Goal: Book appointment/travel/reservation

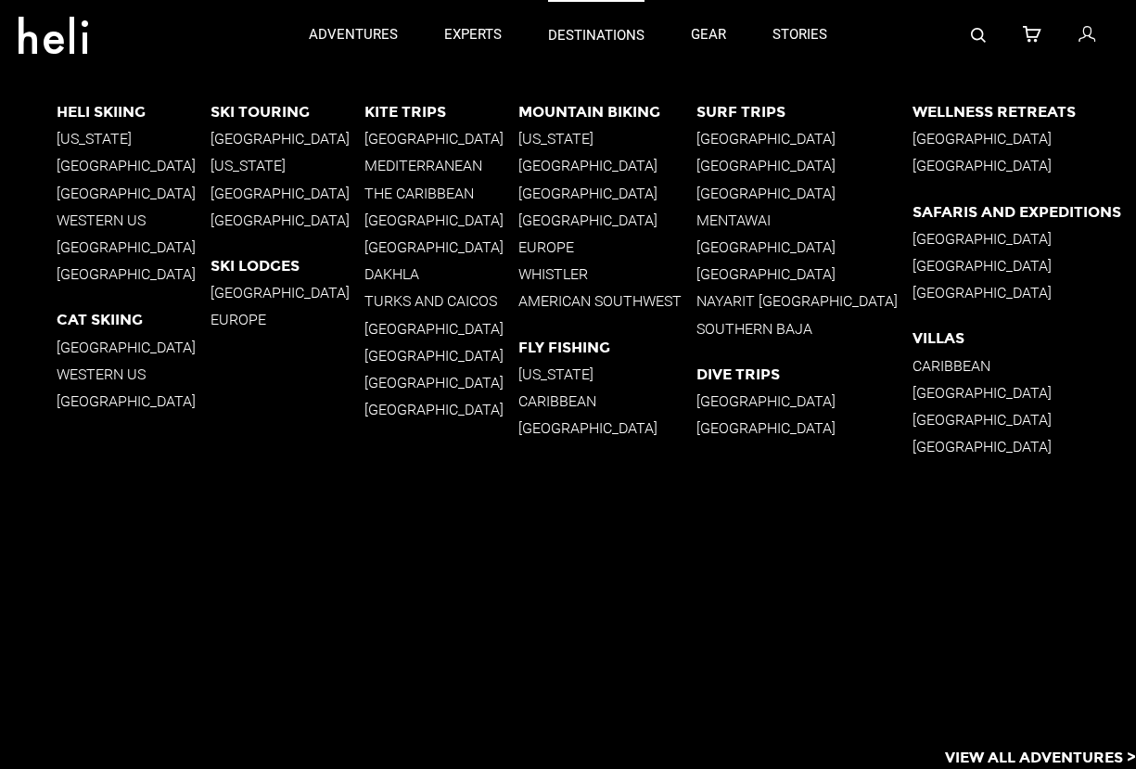
click at [592, 43] on p "destinations" at bounding box center [596, 35] width 96 height 19
click at [416, 247] on p "[GEOGRAPHIC_DATA]" at bounding box center [442, 247] width 154 height 18
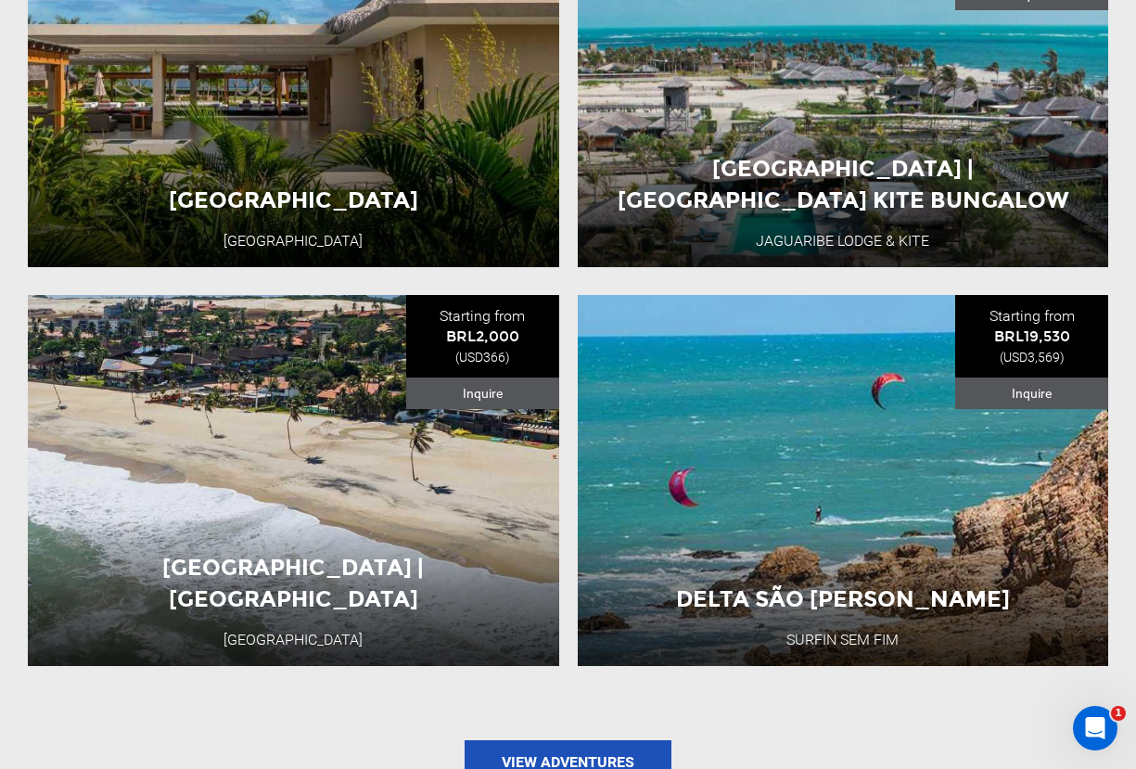
scroll to position [2469, 0]
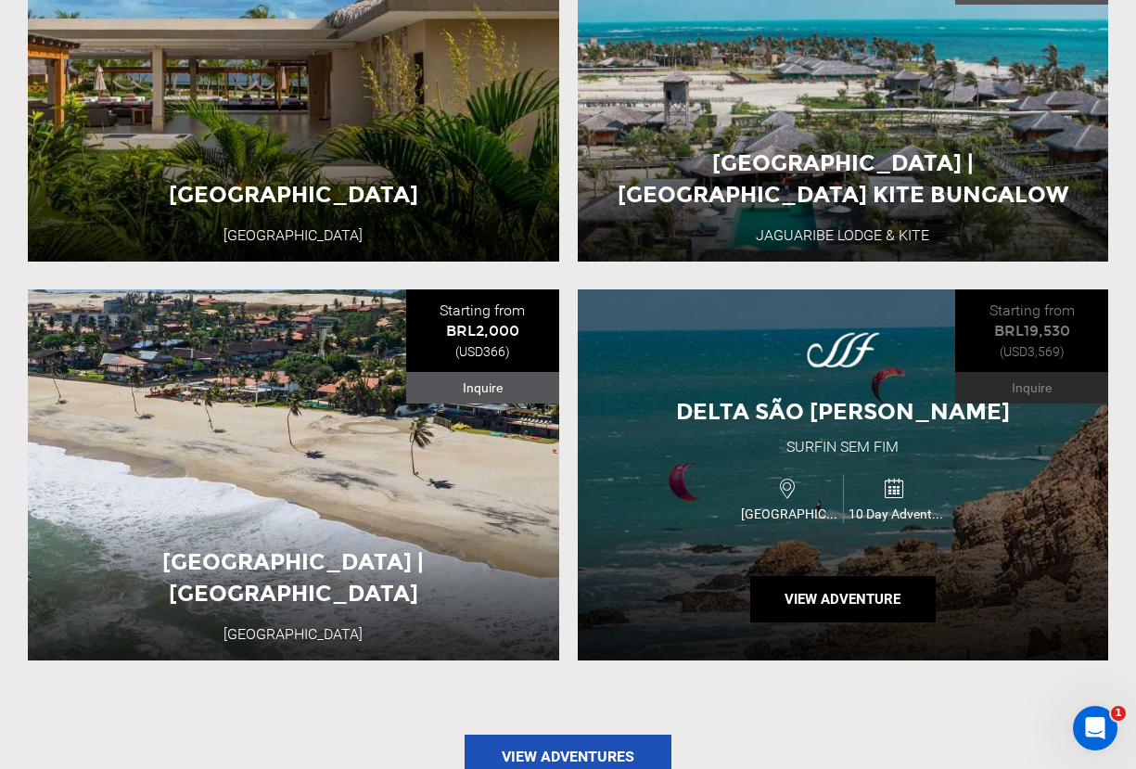
click at [716, 467] on div "Brazil 10 Day Adventure" at bounding box center [843, 498] width 319 height 62
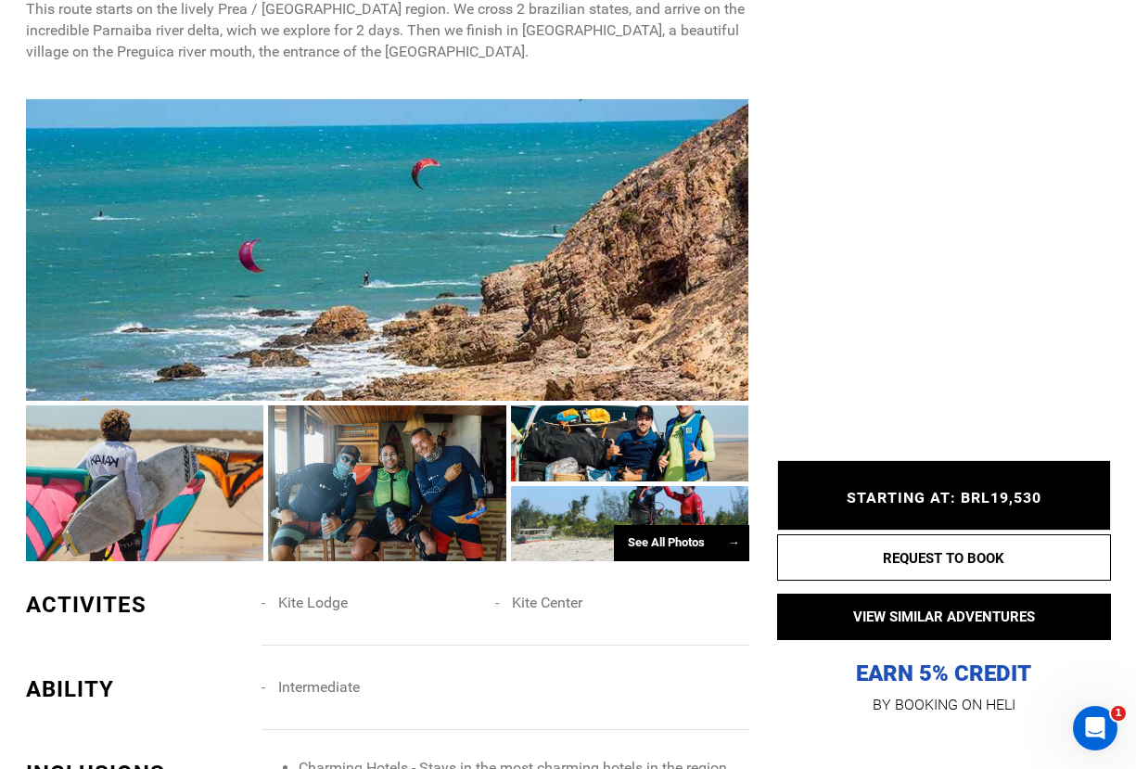
scroll to position [843, 0]
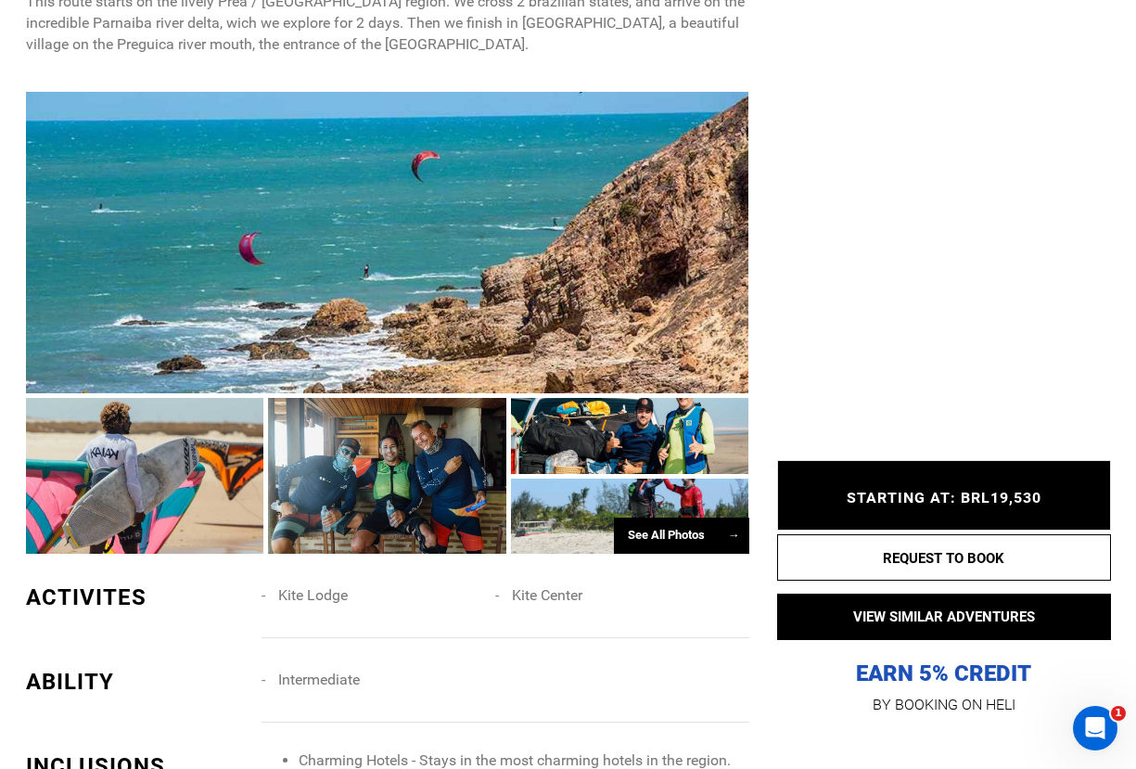
click at [533, 311] on div at bounding box center [387, 242] width 723 height 301
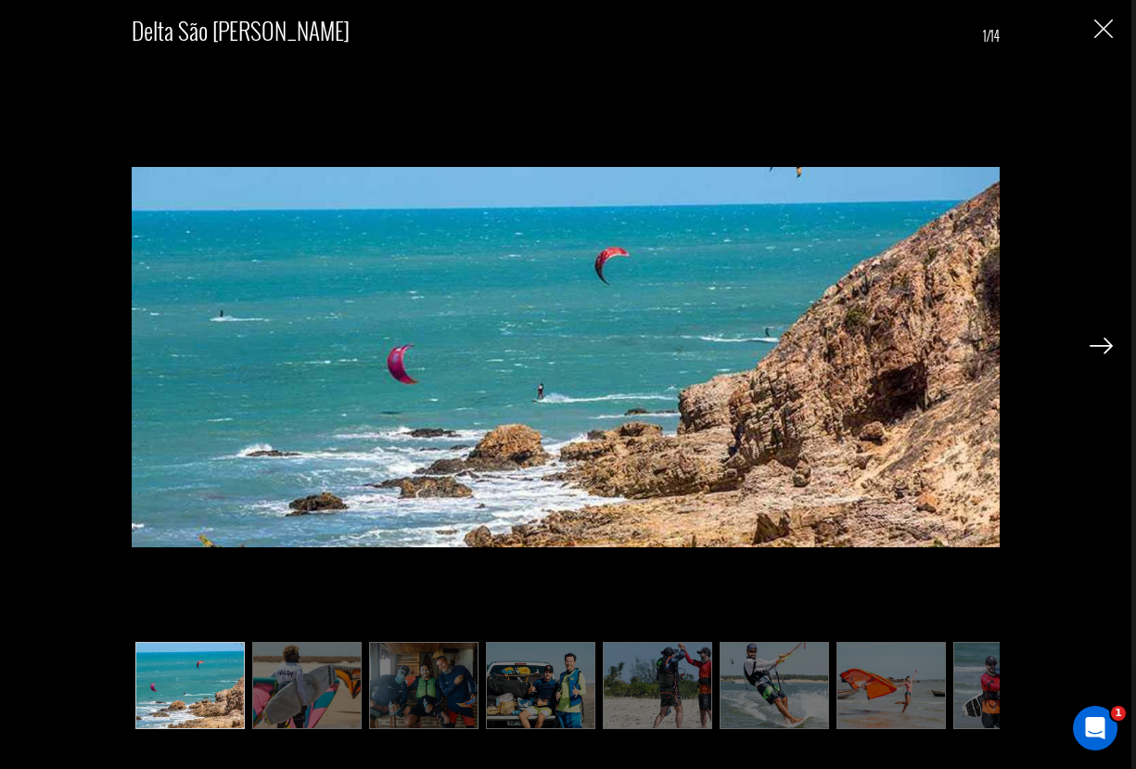
click at [1111, 349] on img at bounding box center [1101, 346] width 23 height 17
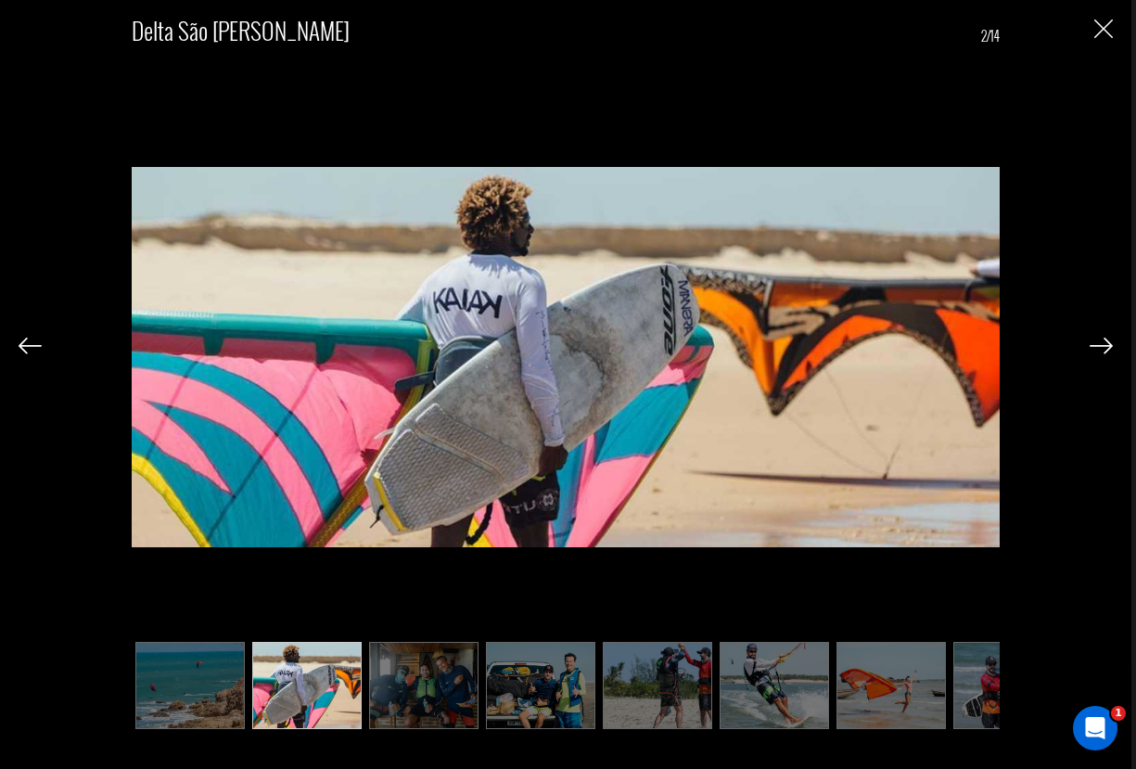
click at [1111, 349] on img at bounding box center [1101, 346] width 23 height 17
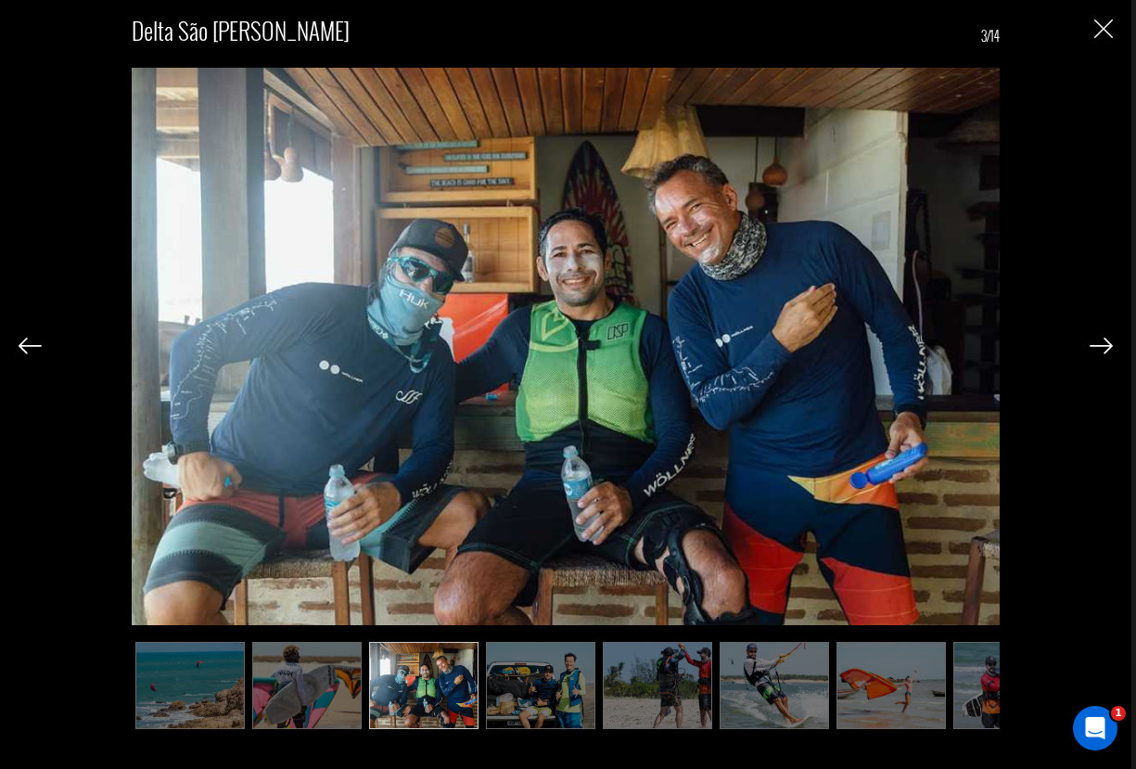
click at [1111, 349] on img at bounding box center [1101, 346] width 23 height 17
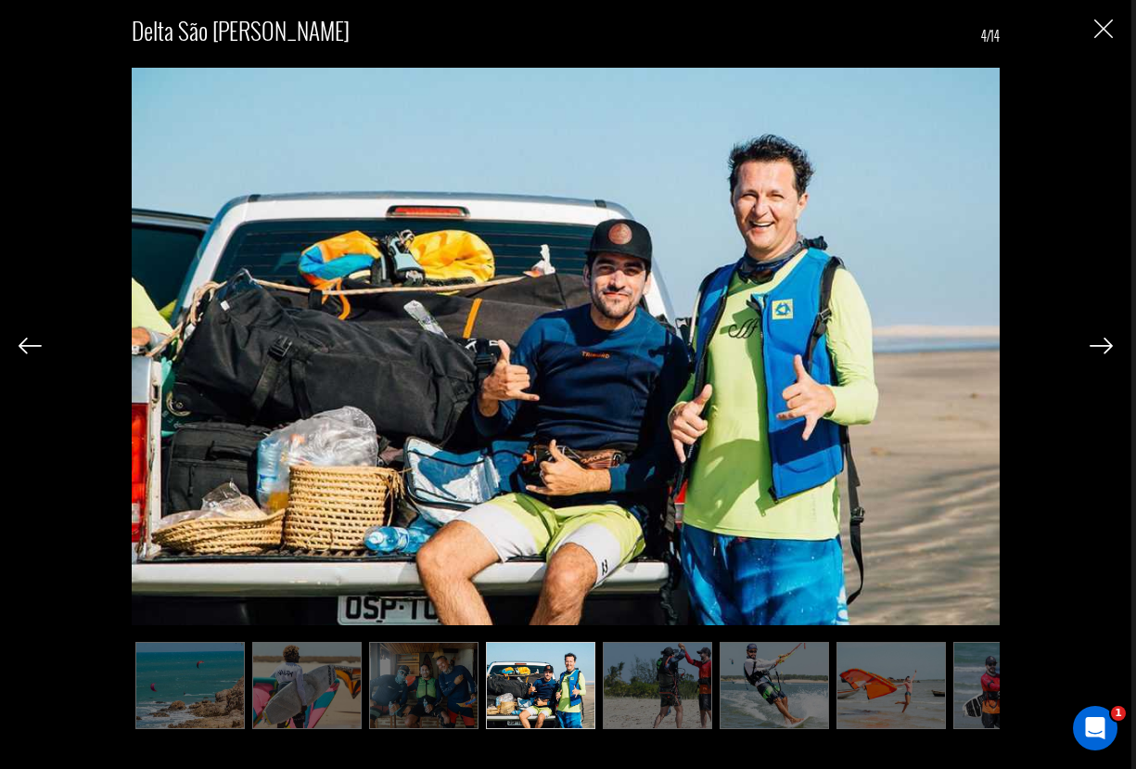
click at [1111, 349] on img at bounding box center [1101, 346] width 23 height 17
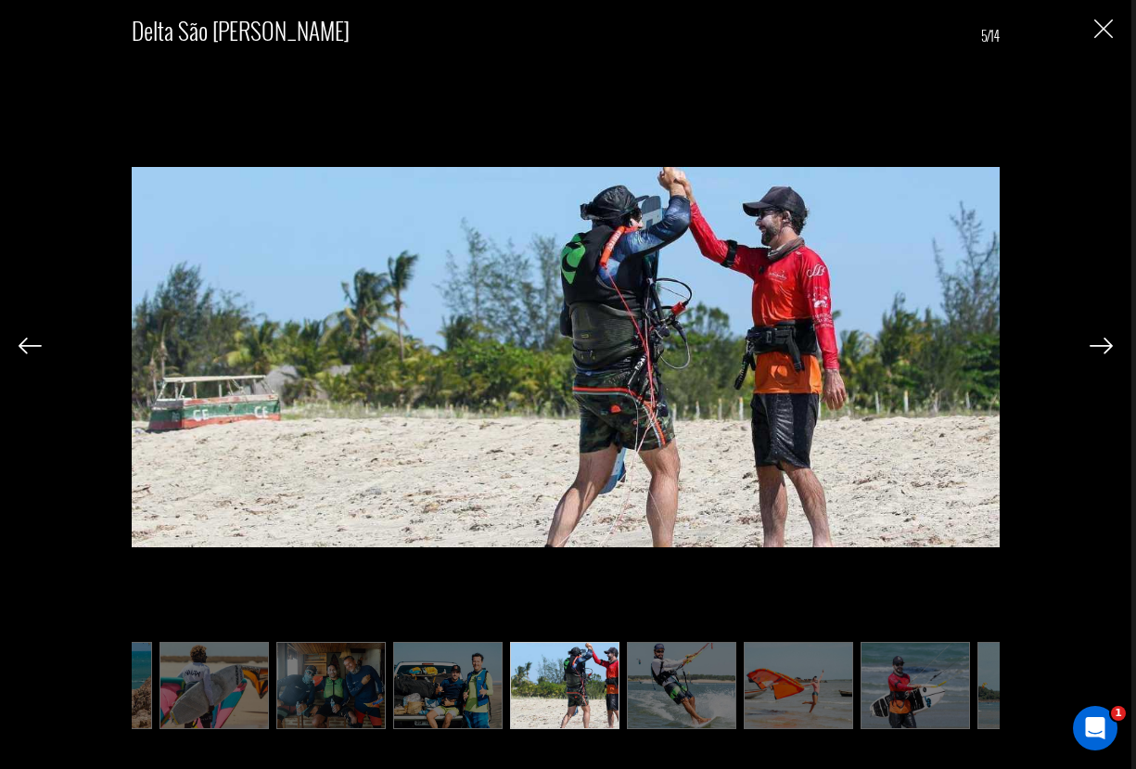
click at [1111, 349] on img at bounding box center [1101, 346] width 23 height 17
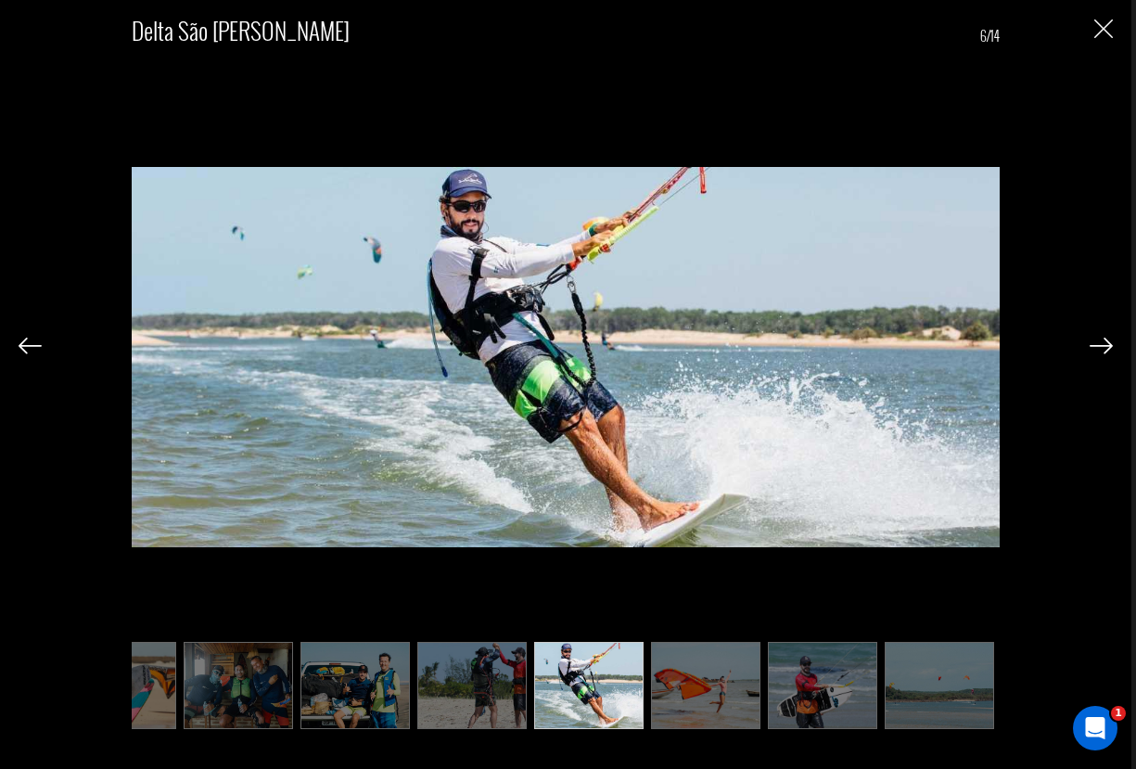
click at [1111, 349] on img at bounding box center [1101, 346] width 23 height 17
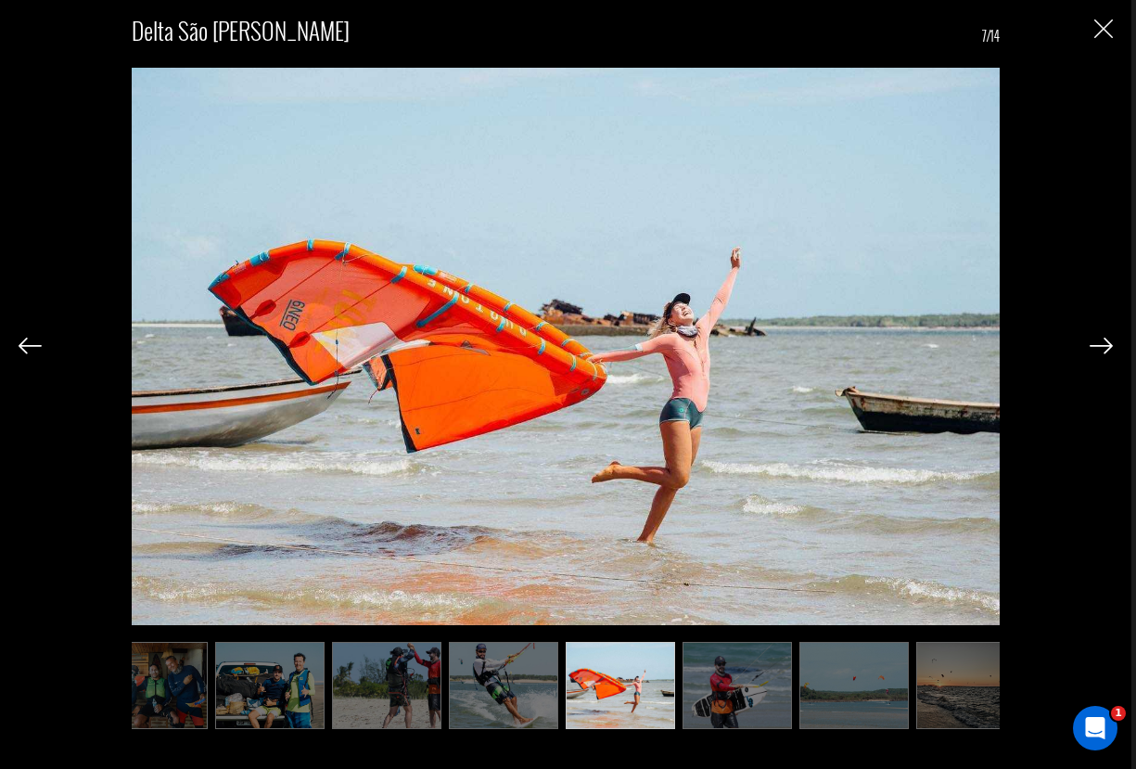
scroll to position [0, 278]
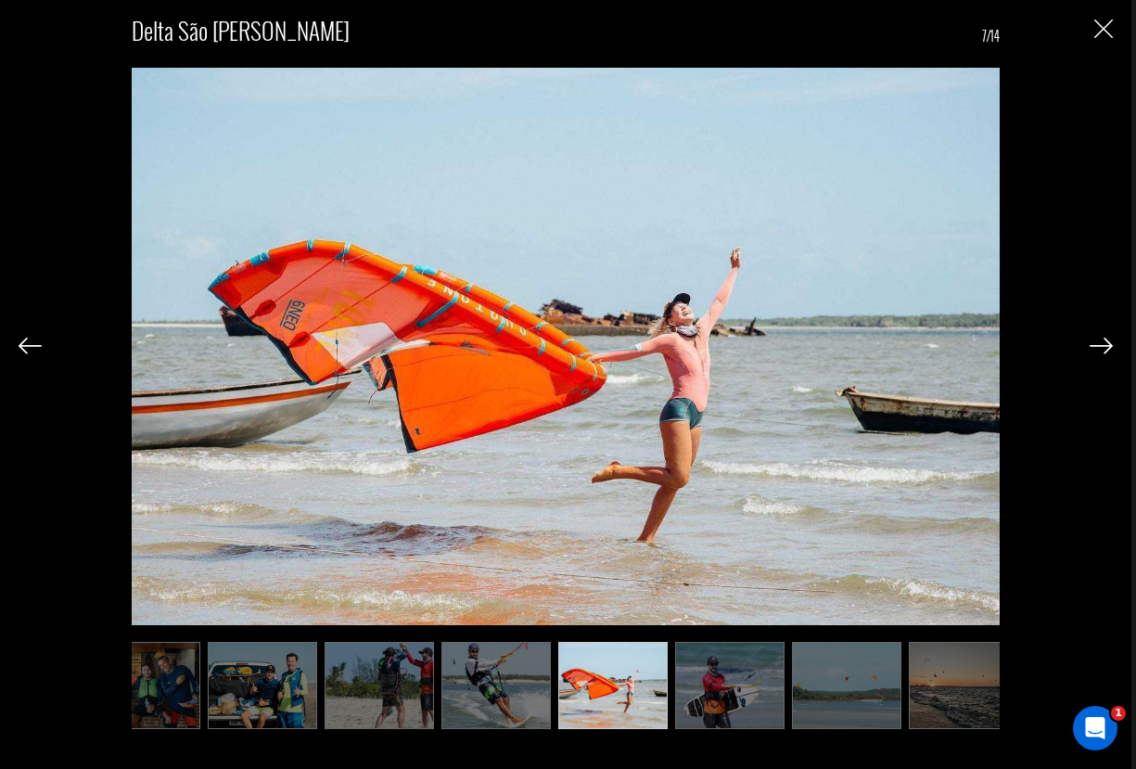
click at [1111, 349] on img at bounding box center [1101, 346] width 23 height 17
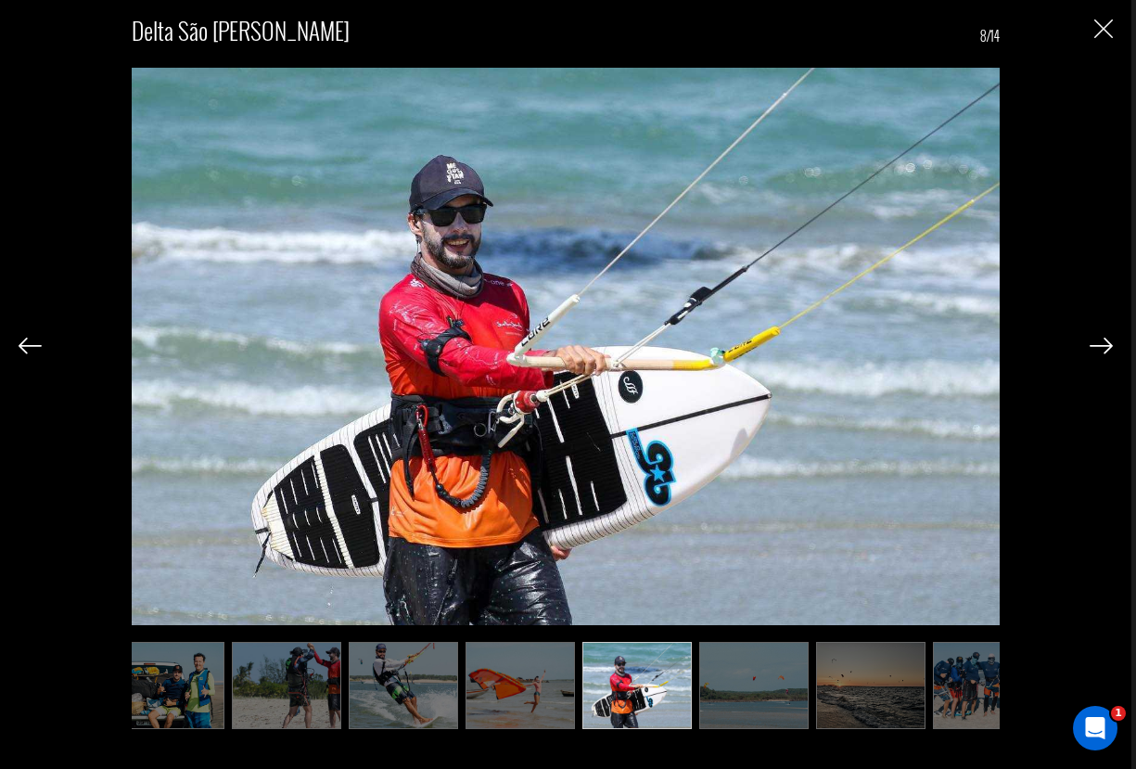
click at [1111, 349] on img at bounding box center [1101, 346] width 23 height 17
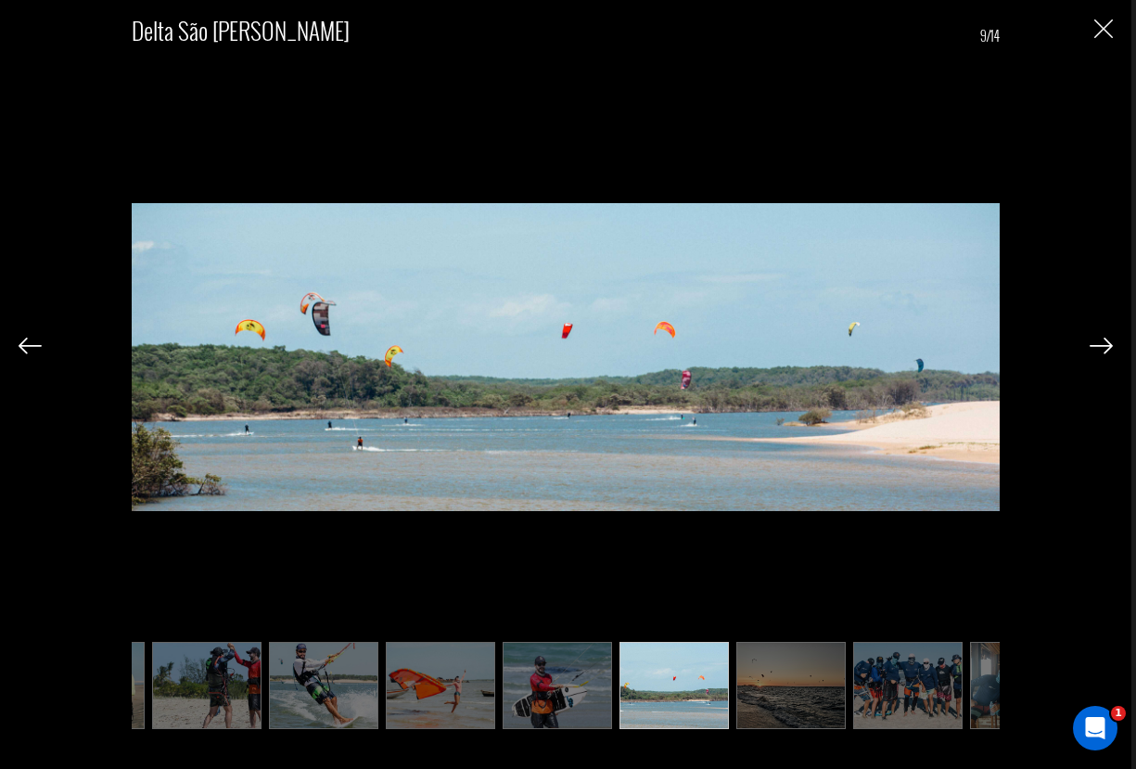
scroll to position [0, 464]
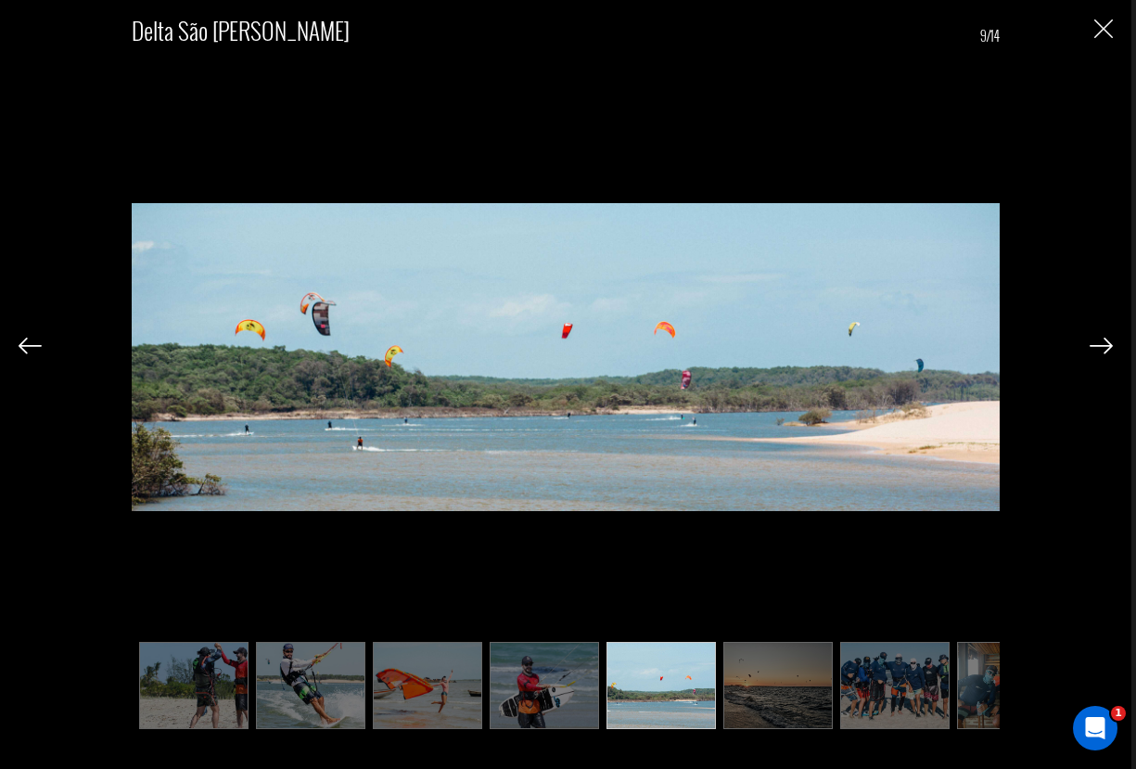
click at [1111, 349] on img at bounding box center [1101, 346] width 23 height 17
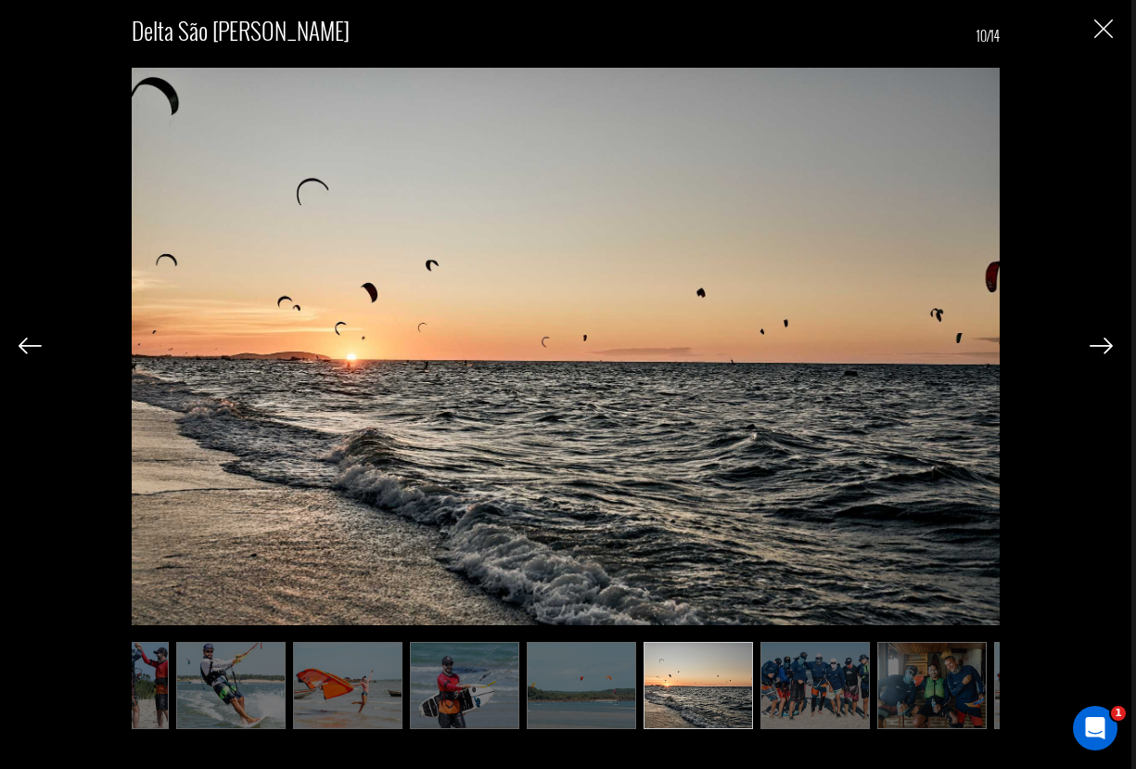
scroll to position [0, 557]
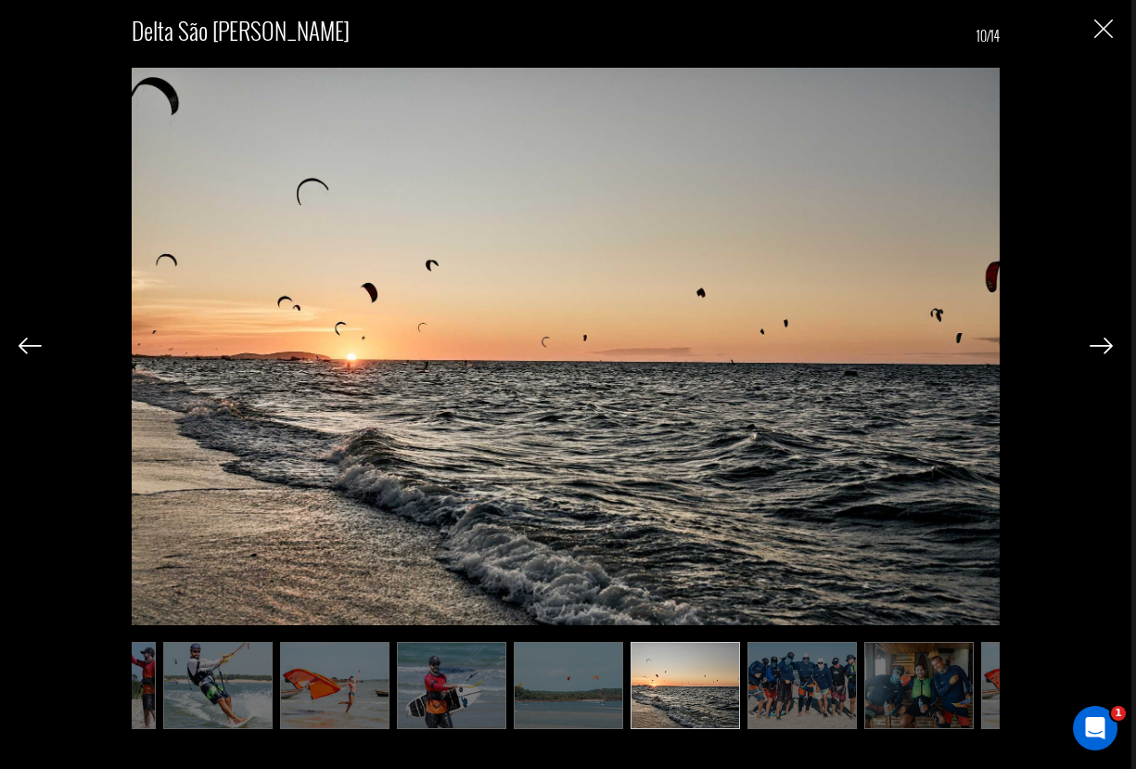
click at [1111, 349] on img at bounding box center [1101, 346] width 23 height 17
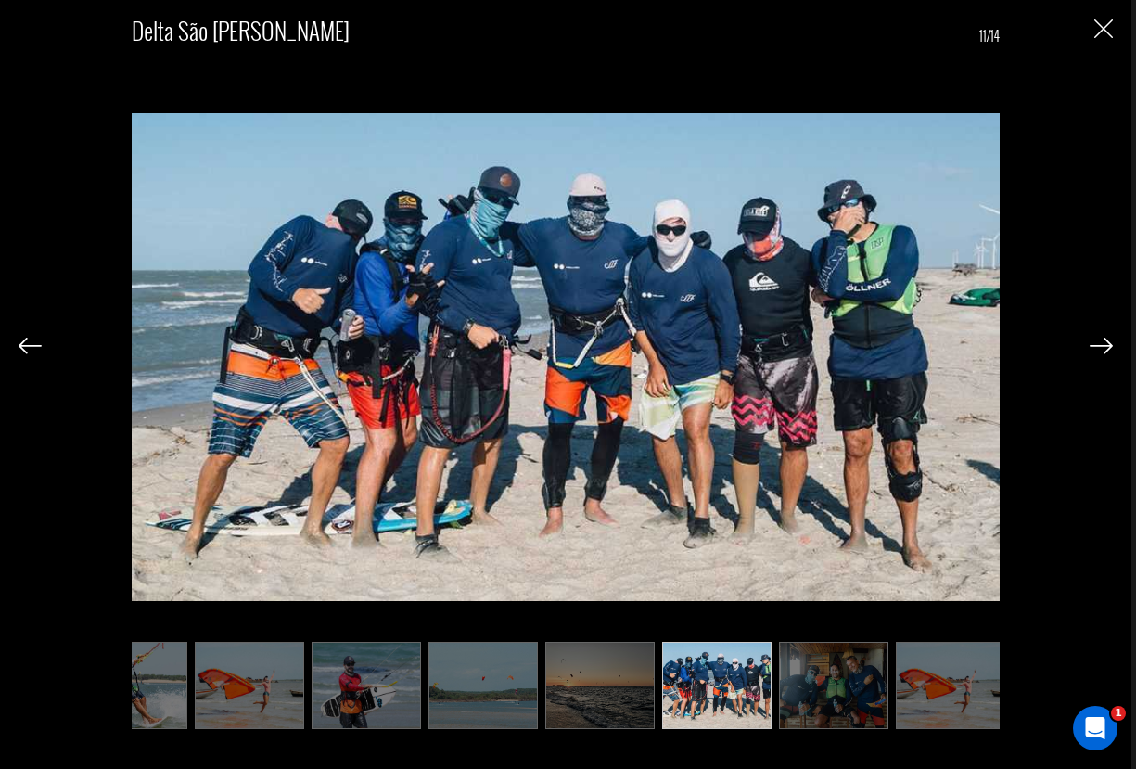
scroll to position [0, 649]
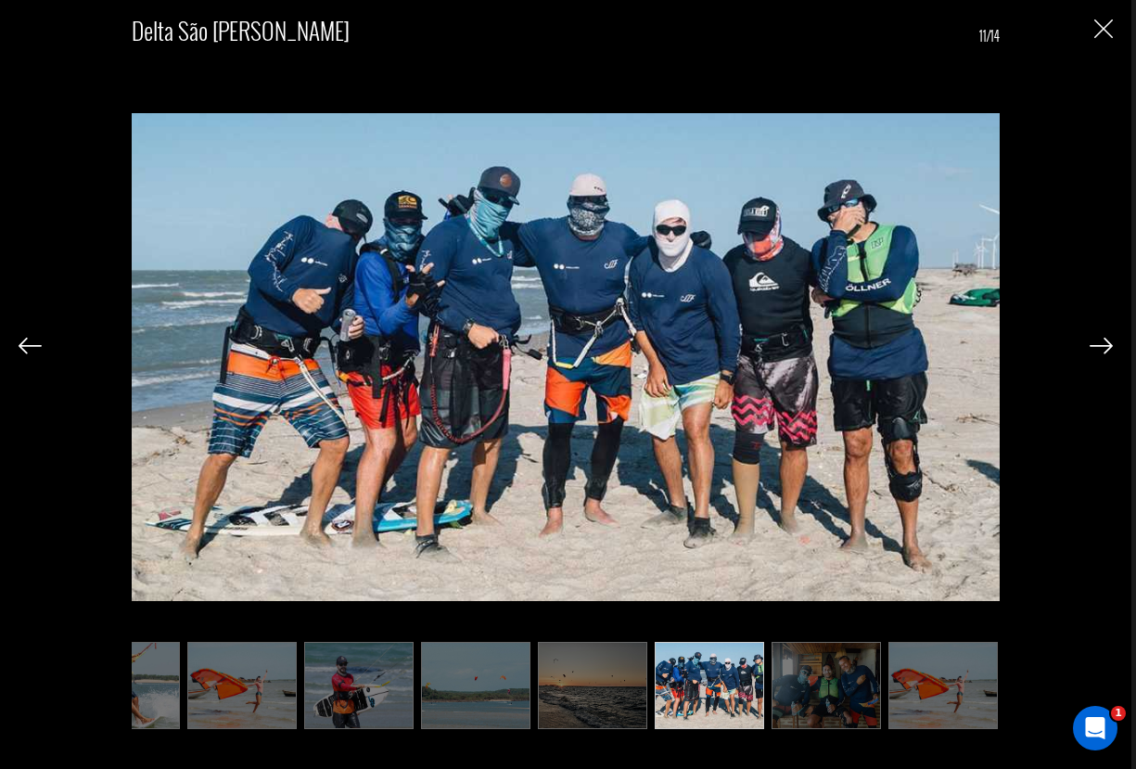
click at [1111, 349] on img at bounding box center [1101, 346] width 23 height 17
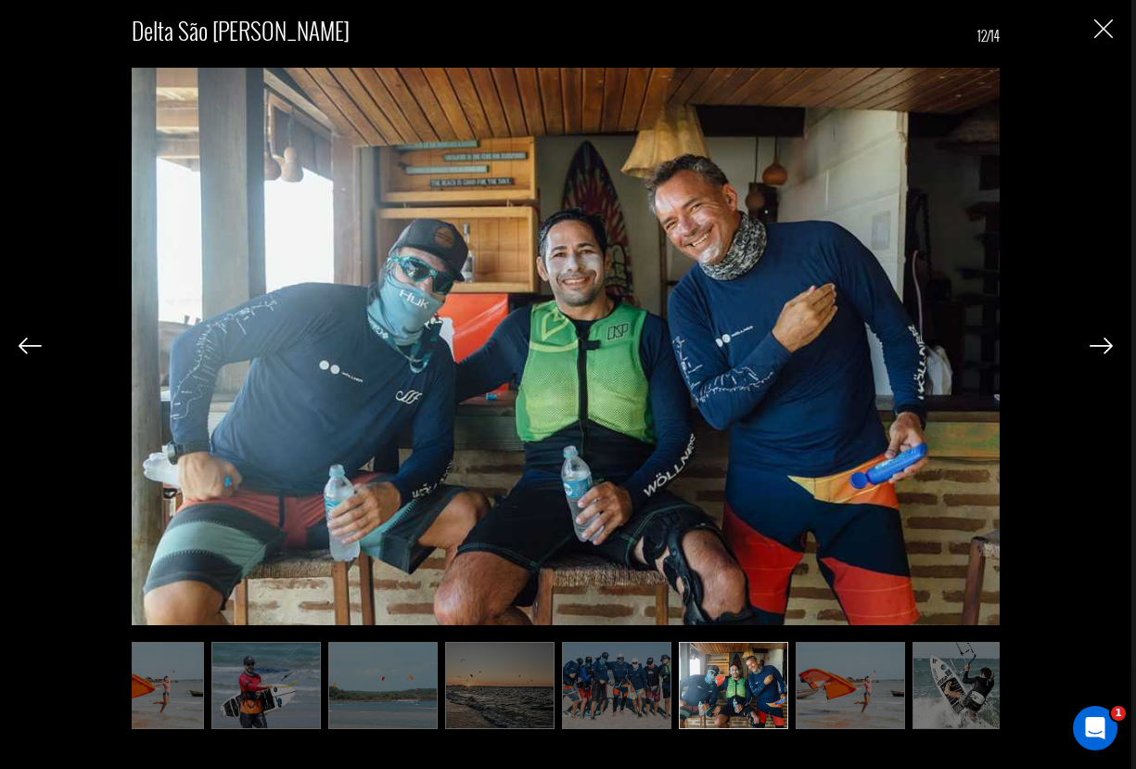
click at [1111, 349] on img at bounding box center [1101, 346] width 23 height 17
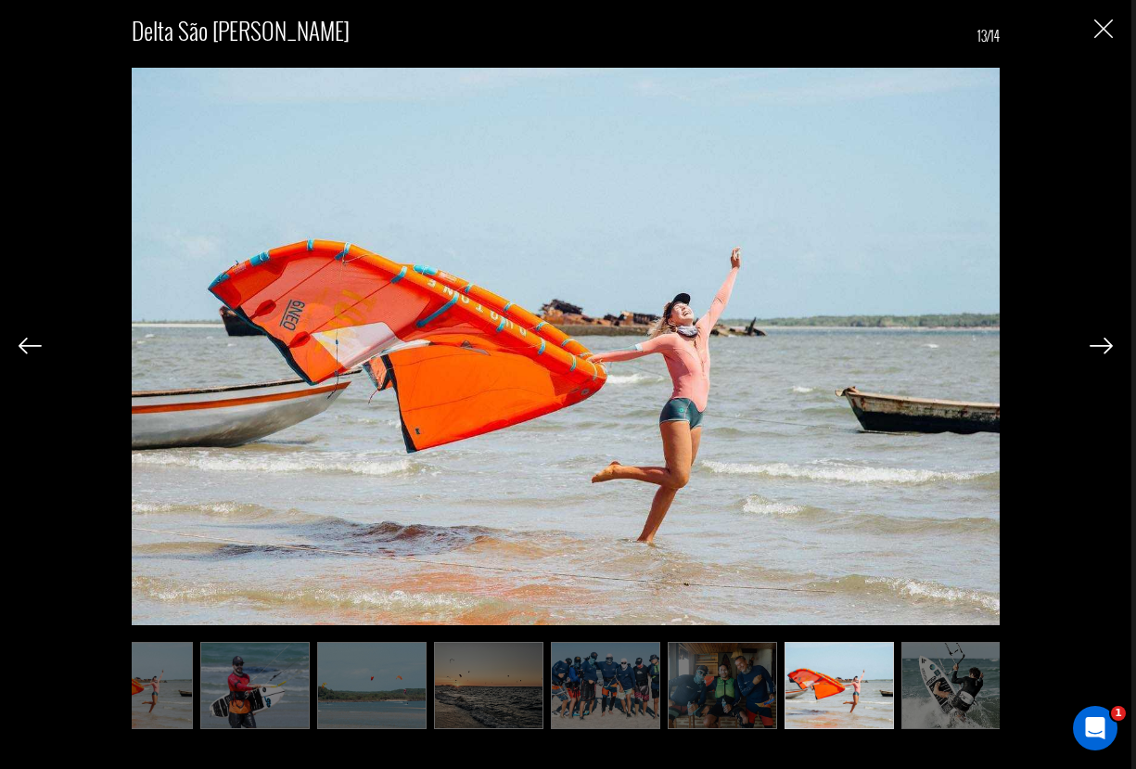
scroll to position [0, 768]
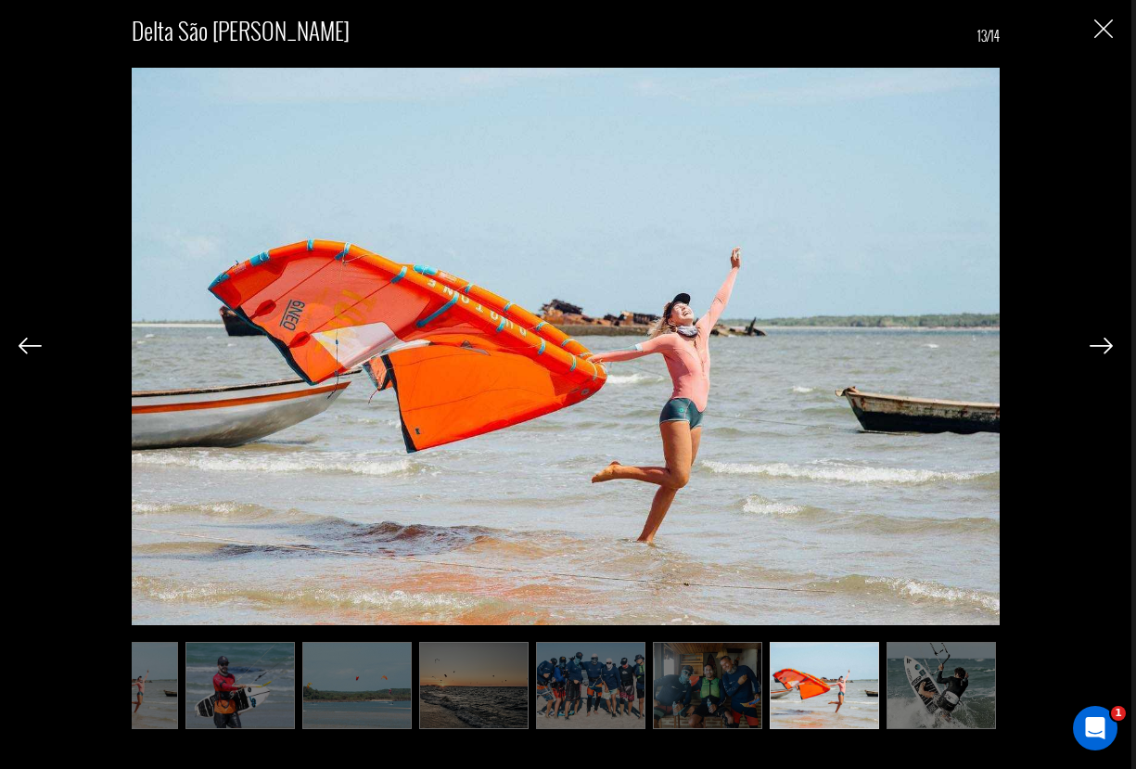
click at [1106, 26] on img "Close" at bounding box center [1103, 28] width 19 height 19
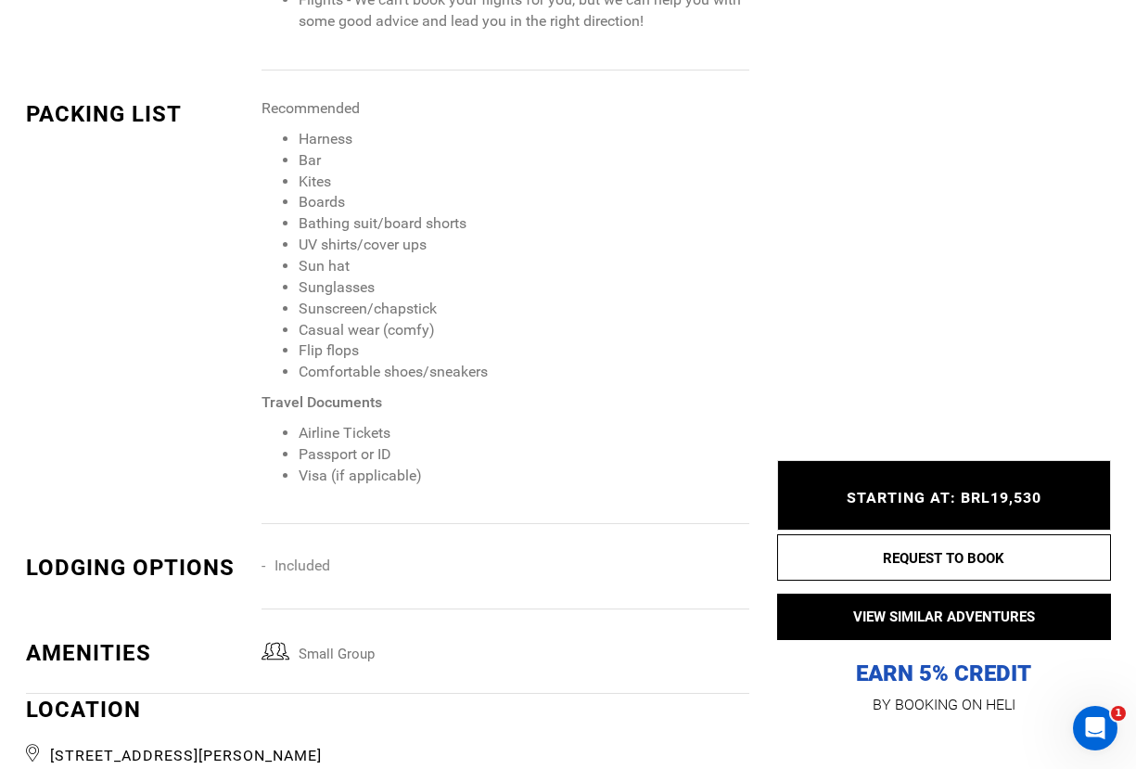
scroll to position [2238, 0]
